Goal: Find specific fact: Find specific fact

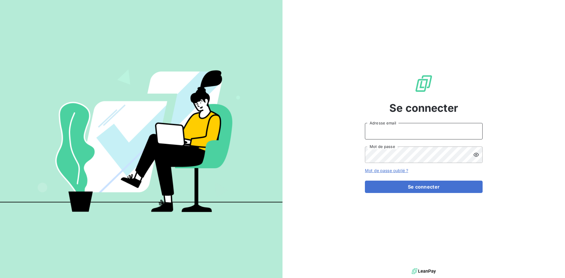
click at [402, 131] on input "Adresse email" at bounding box center [424, 131] width 118 height 16
type input "[EMAIL_ADDRESS][PERSON_NAME][DOMAIN_NAME]"
click at [365, 181] on button "Se connecter" at bounding box center [424, 187] width 118 height 12
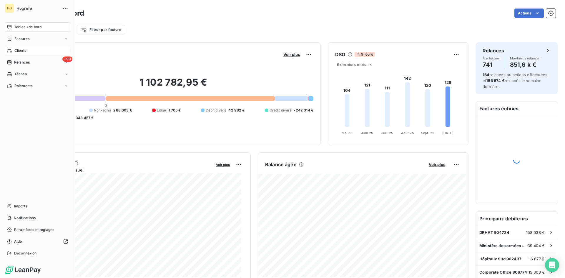
click at [12, 48] on icon at bounding box center [9, 50] width 5 height 5
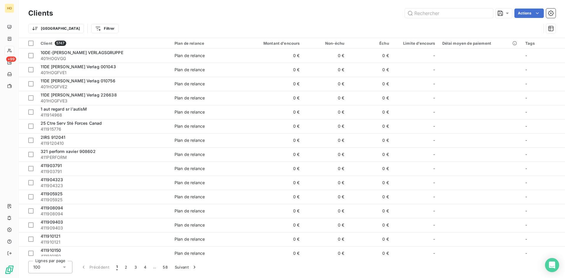
click at [425, 18] on div "Clients Actions" at bounding box center [291, 13] width 527 height 12
click at [431, 16] on input "text" at bounding box center [449, 13] width 88 height 9
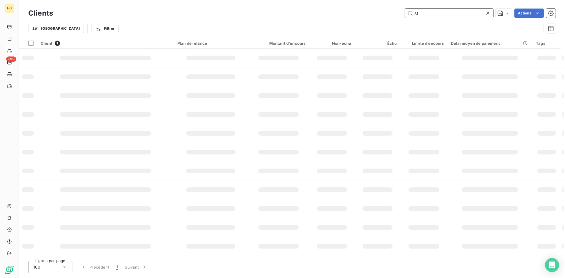
type input "s"
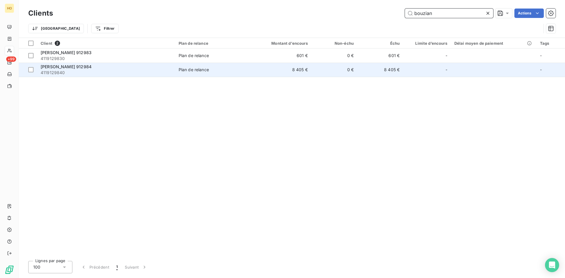
type input "bouzian"
click at [240, 69] on span "Plan de relance" at bounding box center [213, 70] width 68 height 6
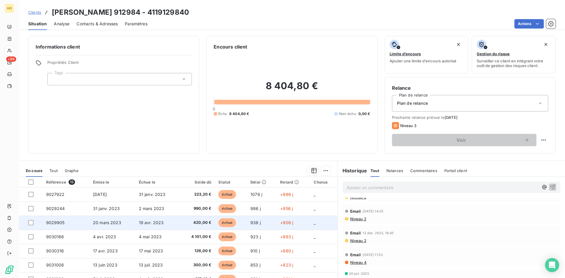
scroll to position [109, 0]
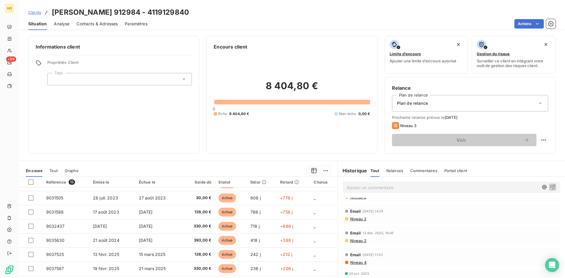
drag, startPoint x: 204, startPoint y: 16, endPoint x: 173, endPoint y: 13, distance: 31.6
click at [173, 13] on div "Clients [PERSON_NAME] 912984 - 4119129840" at bounding box center [292, 12] width 546 height 11
click at [136, 9] on h3 "[PERSON_NAME] 912984 - 4119129840" at bounding box center [120, 12] width 137 height 11
click at [139, 11] on h3 "[PERSON_NAME] 912984 - 4119129840" at bounding box center [120, 12] width 137 height 11
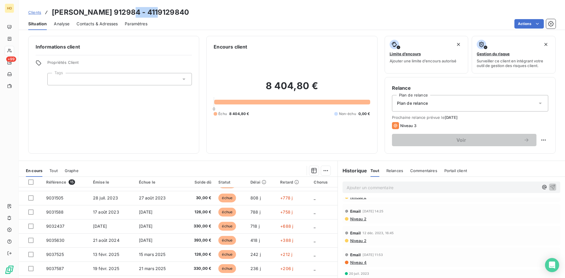
copy h3 "912984"
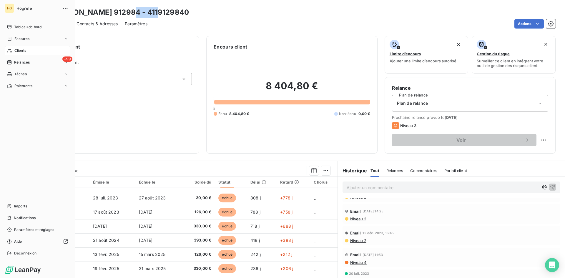
click at [18, 52] on span "Clients" at bounding box center [20, 50] width 12 height 5
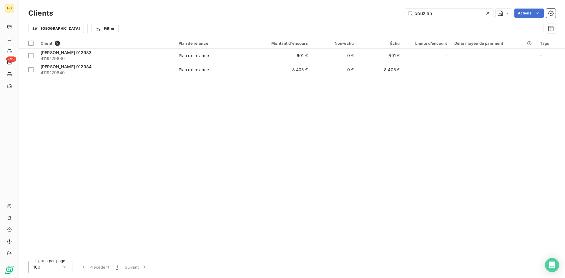
drag, startPoint x: 443, startPoint y: 17, endPoint x: 333, endPoint y: 14, distance: 110.1
click at [333, 14] on div "bouzian Actions" at bounding box center [307, 13] width 495 height 9
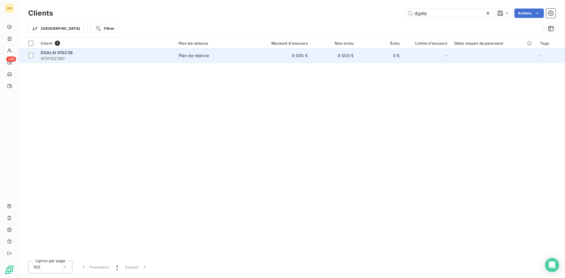
type input "dgala"
click at [164, 61] on span "4119102360" at bounding box center [106, 59] width 131 height 6
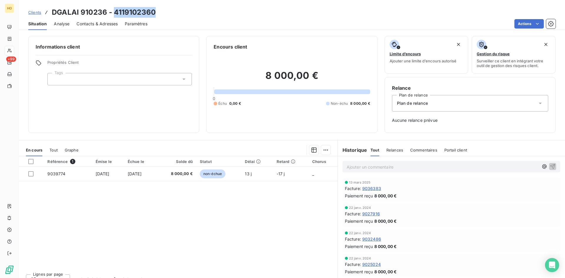
drag, startPoint x: 148, startPoint y: 11, endPoint x: 114, endPoint y: 12, distance: 33.8
click at [114, 12] on div "Clients DGALAI 910236 - 4119102360" at bounding box center [292, 12] width 546 height 11
copy h3 "4119102360"
